Goal: Information Seeking & Learning: Learn about a topic

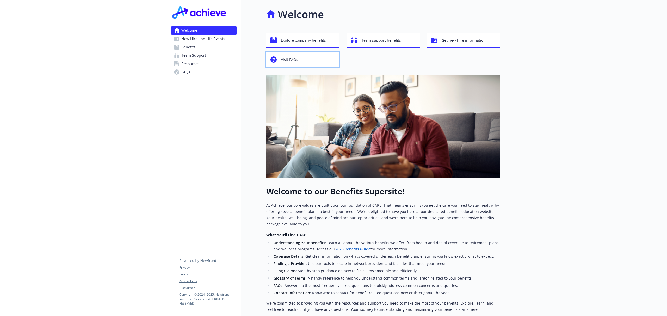
click at [291, 58] on span "Visit FAQs" at bounding box center [289, 60] width 17 height 10
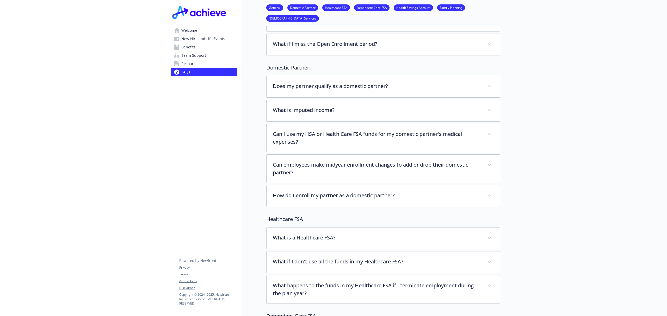
scroll to position [58, 0]
